Goal: Task Accomplishment & Management: Manage account settings

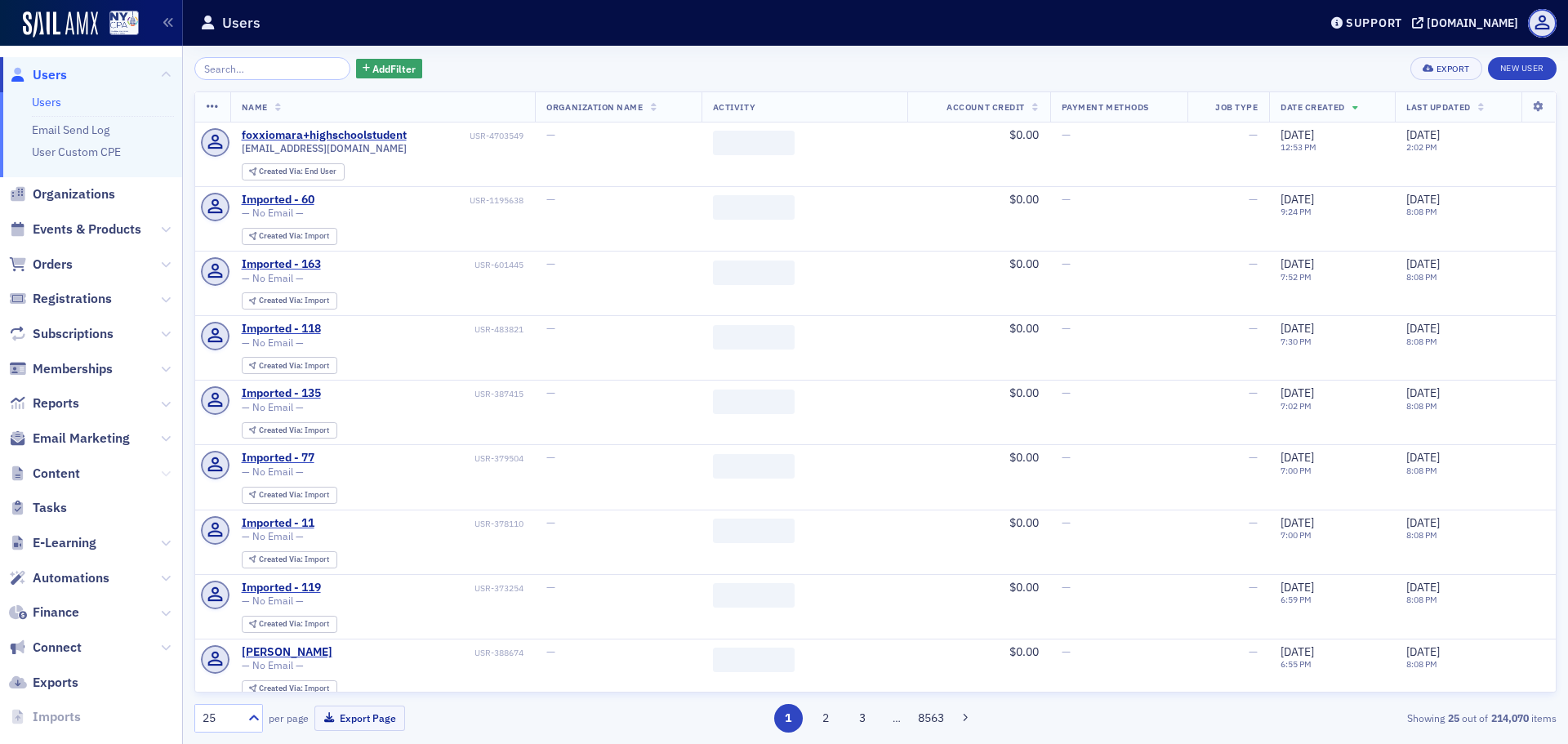
click at [161, 476] on icon at bounding box center [166, 474] width 9 height 9
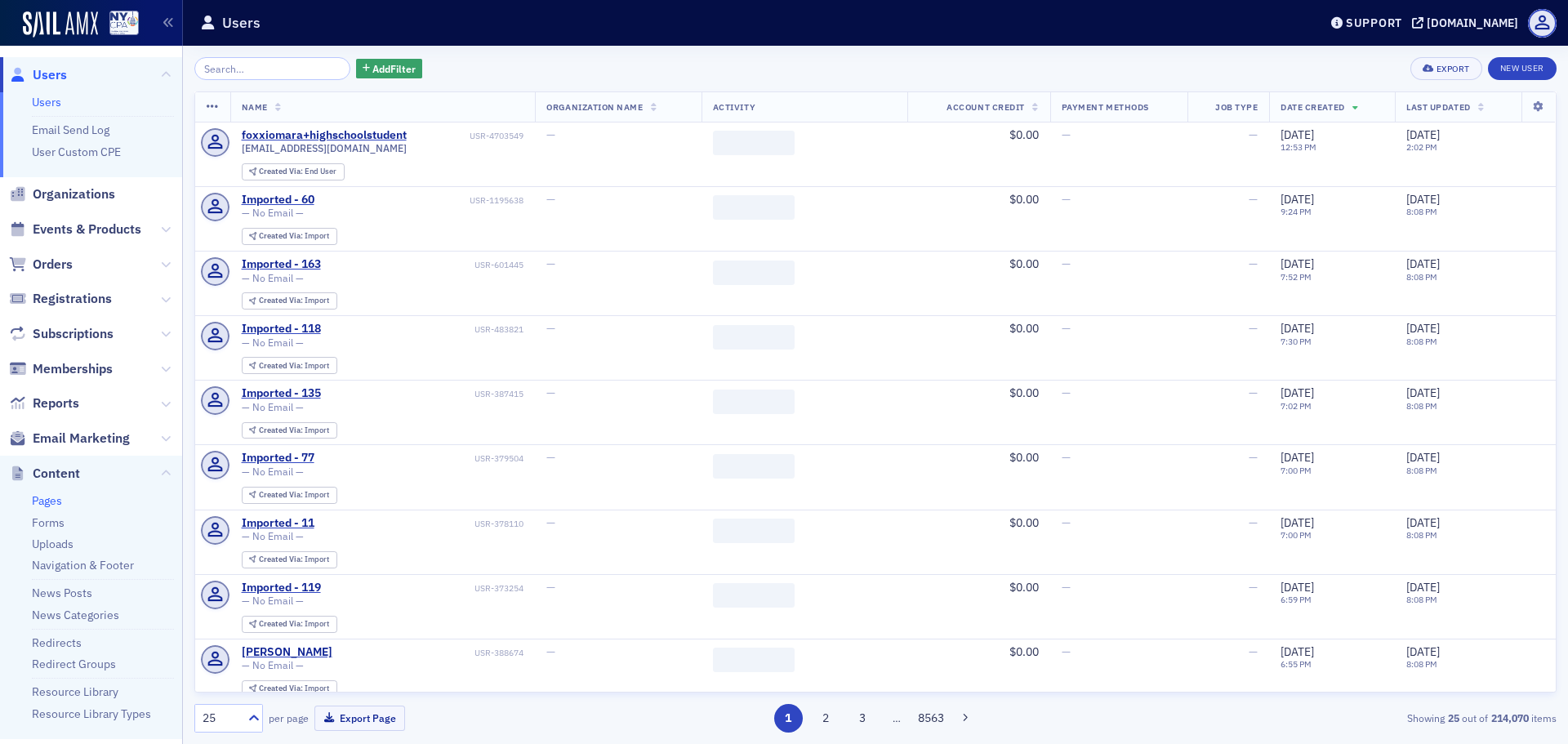
click at [52, 504] on link "Pages" at bounding box center [47, 501] width 30 height 15
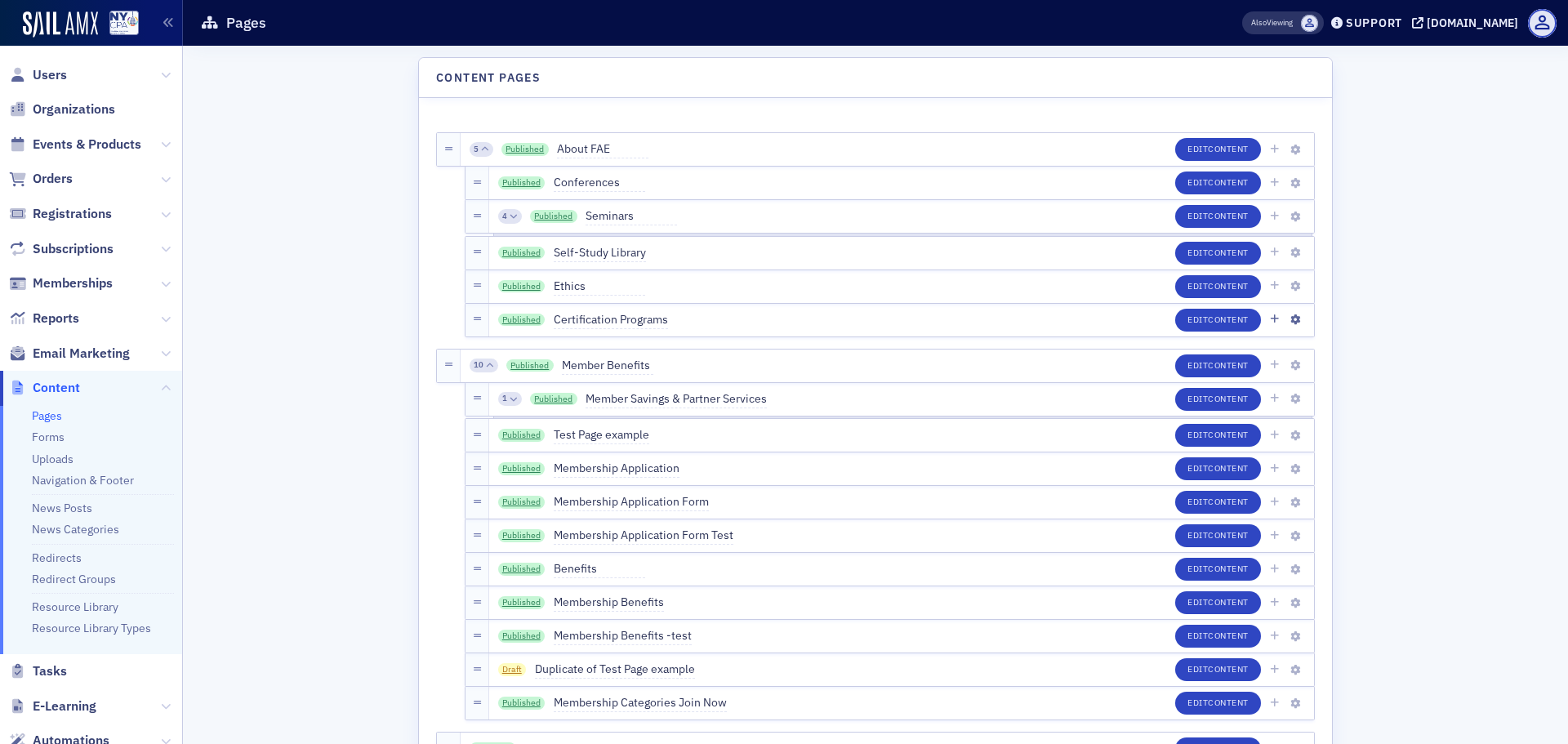
scroll to position [2248, 0]
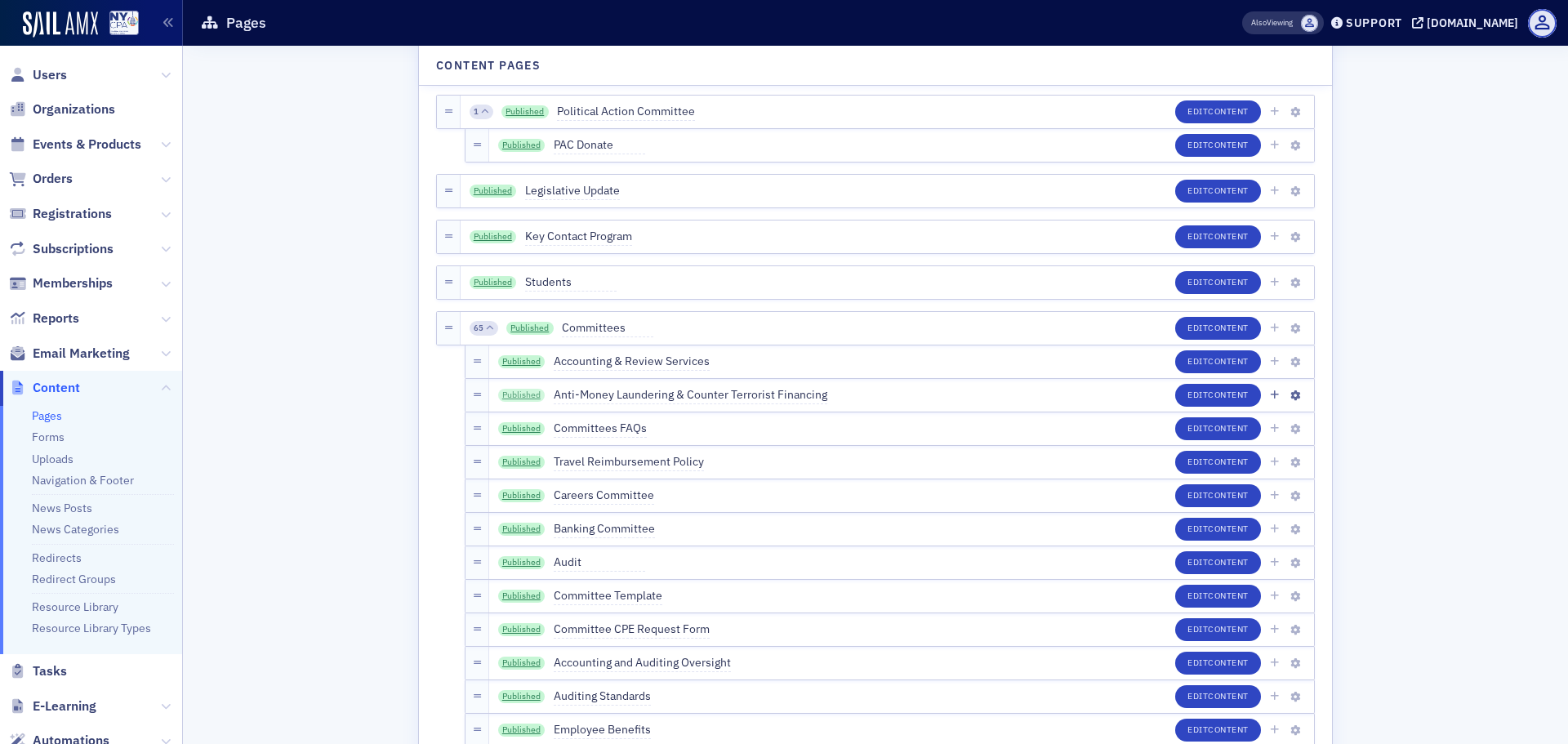
click at [507, 394] on link "Published" at bounding box center [522, 396] width 47 height 13
click at [514, 491] on link "Published" at bounding box center [522, 495] width 47 height 13
click at [503, 528] on link "Published" at bounding box center [522, 529] width 47 height 13
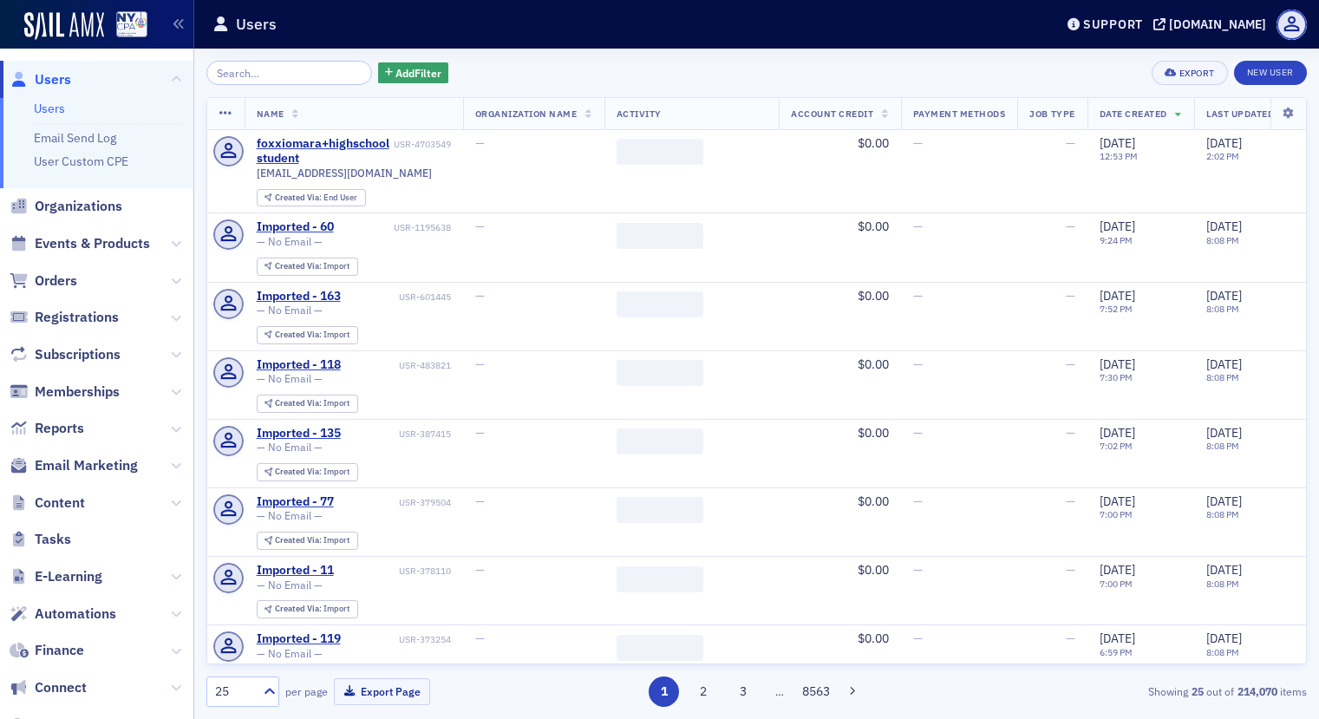
click at [1279, 29] on span at bounding box center [1291, 25] width 30 height 30
click at [1265, 76] on span "Logout" at bounding box center [1273, 83] width 67 height 16
